Goal: Information Seeking & Learning: Understand process/instructions

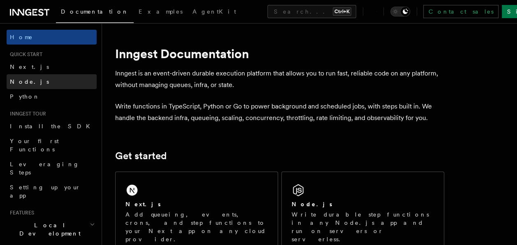
click at [41, 77] on link "Node.js" at bounding box center [52, 81] width 90 height 15
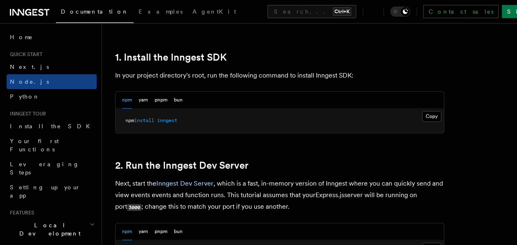
scroll to position [517, 0]
click at [432, 115] on button "Copy Copied" at bounding box center [431, 115] width 19 height 11
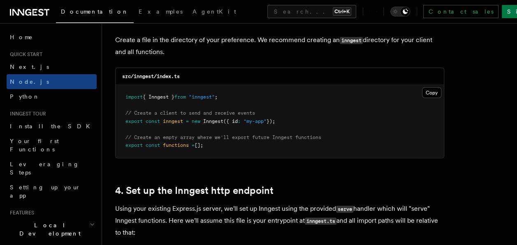
scroll to position [1099, 0]
drag, startPoint x: 229, startPoint y: 96, endPoint x: 105, endPoint y: 100, distance: 124.4
copy span "import { Inngest } from "inngest" ;"
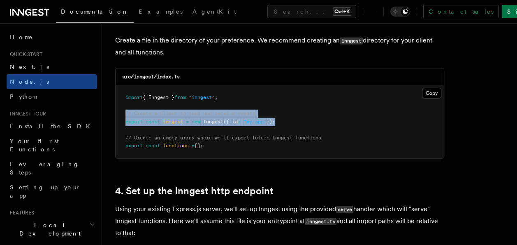
drag, startPoint x: 281, startPoint y: 121, endPoint x: 122, endPoint y: 111, distance: 159.2
click at [122, 111] on pre "import { Inngest } from "inngest" ; // Create a client to send and receive even…" at bounding box center [280, 121] width 329 height 73
copy code "// Create a client to send and receive events export const inngest = new Innges…"
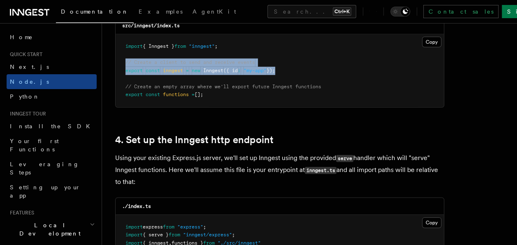
drag, startPoint x: 208, startPoint y: 96, endPoint x: 108, endPoint y: 100, distance: 100.5
copy span "export const functions = [];"
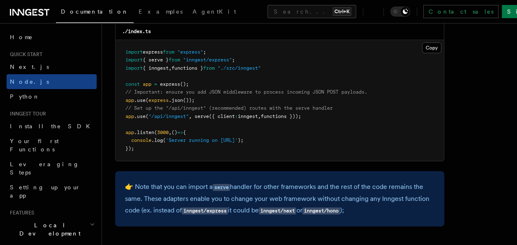
scroll to position [1325, 0]
drag, startPoint x: 196, startPoint y: 115, endPoint x: 309, endPoint y: 115, distance: 112.8
click at [301, 115] on span "app .use ( "/api/inngest" , serve ({ client : inngest , functions }));" at bounding box center [214, 116] width 176 height 6
copy span "serve ({ client : inngest , functions }))"
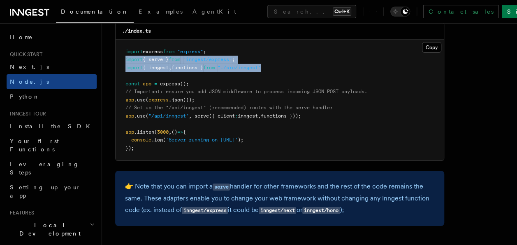
drag, startPoint x: 123, startPoint y: 58, endPoint x: 282, endPoint y: 69, distance: 160.1
click at [282, 69] on pre "import express from "express" ; import { serve } from "inngest/express" ; impor…" at bounding box center [280, 100] width 329 height 121
copy code "import { serve } from "inngest/express" ; import { inngest , functions } from "…"
click at [282, 69] on pre "import express from "express" ; import { serve } from "inngest/express" ; impor…" at bounding box center [280, 100] width 329 height 121
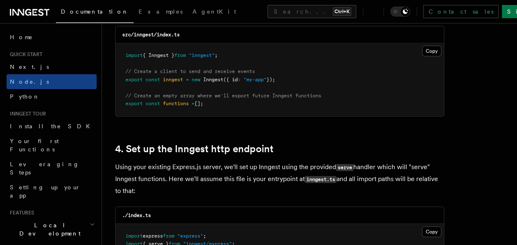
scroll to position [1141, 0]
